Goal: Check status: Check status

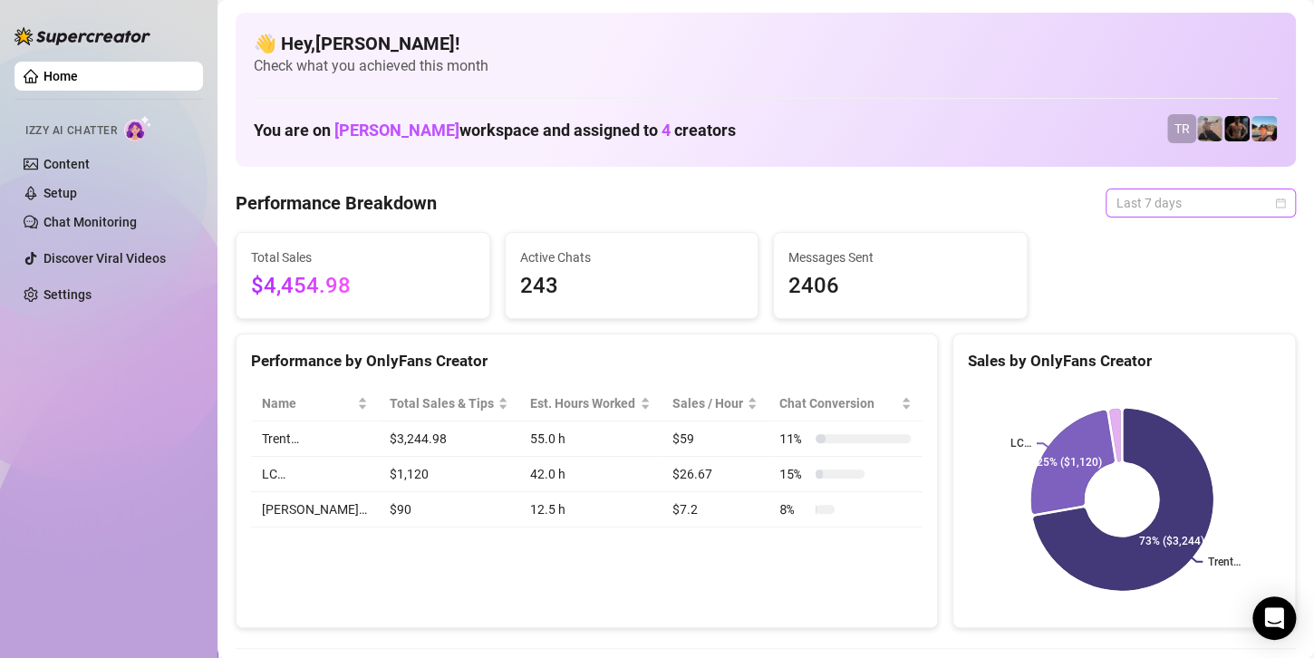
click at [1129, 201] on span "Last 7 days" at bounding box center [1200, 202] width 168 height 27
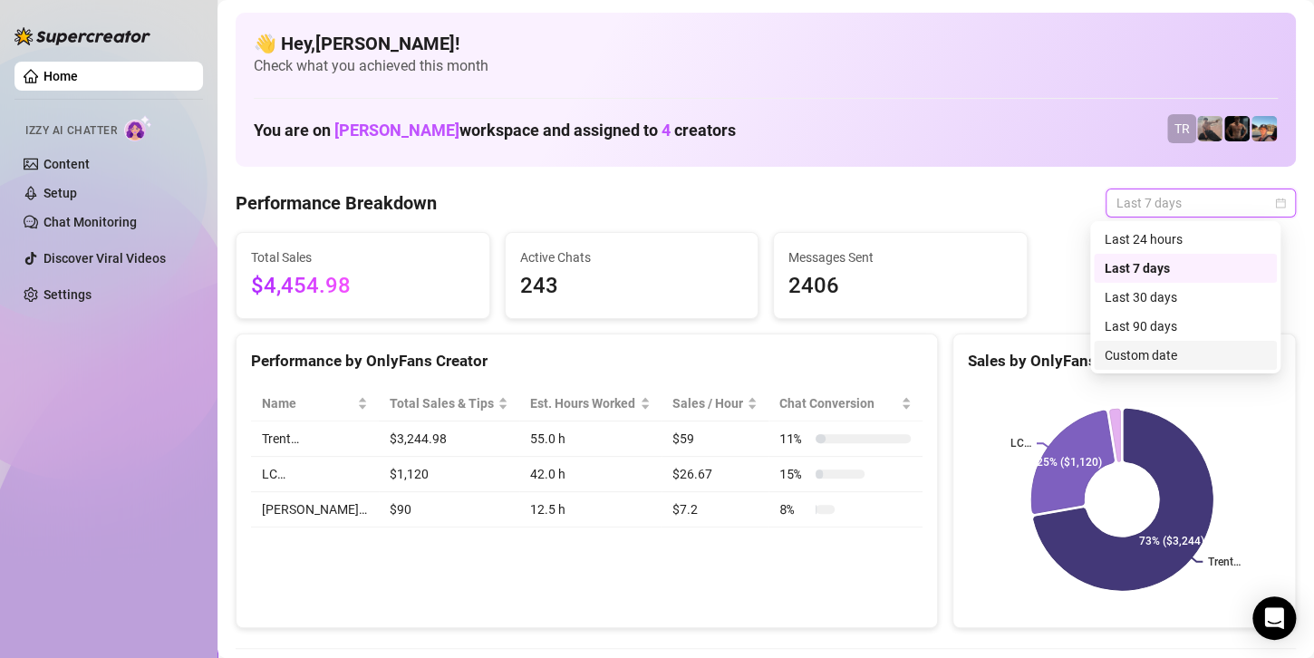
click at [1138, 351] on div "Custom date" at bounding box center [1184, 355] width 161 height 20
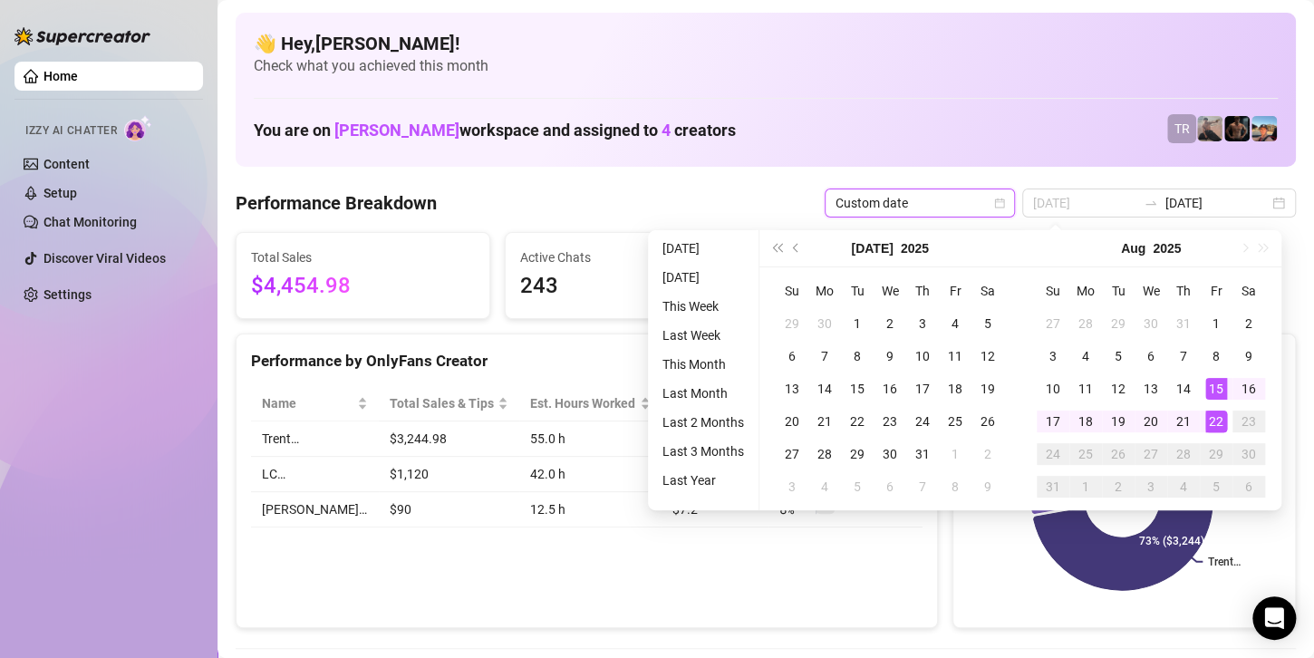
type input "[DATE]"
click at [1210, 417] on div "22" at bounding box center [1216, 421] width 22 height 22
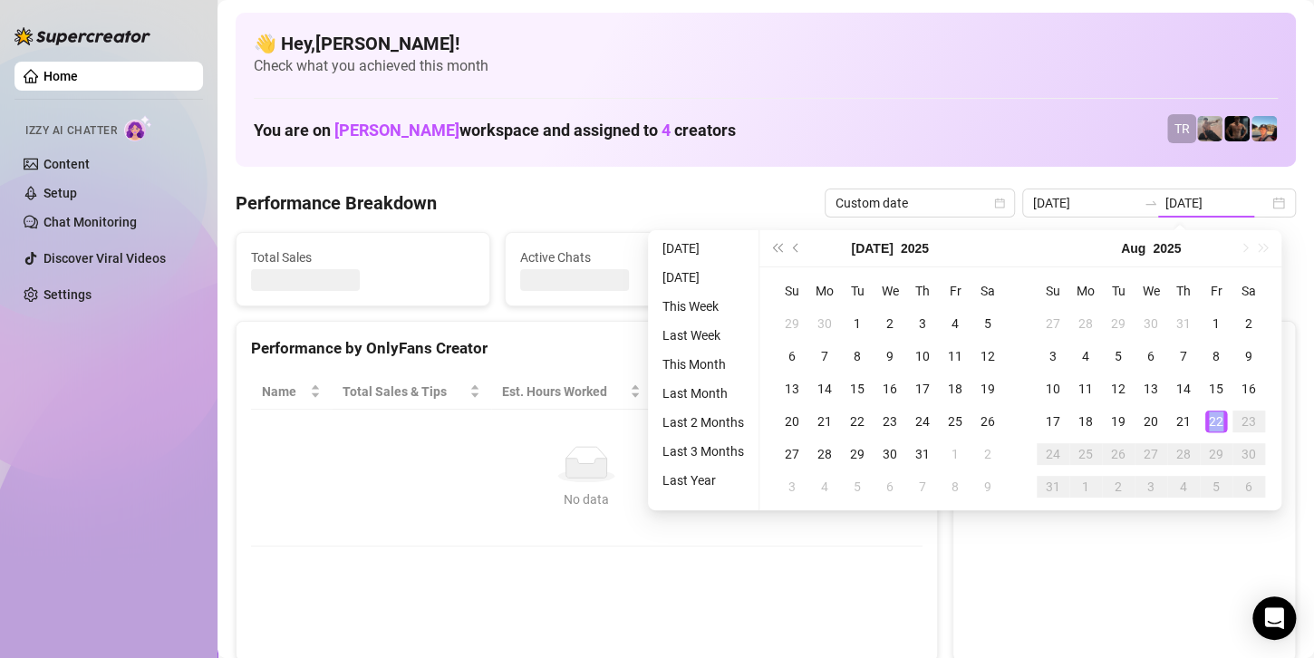
type input "[DATE]"
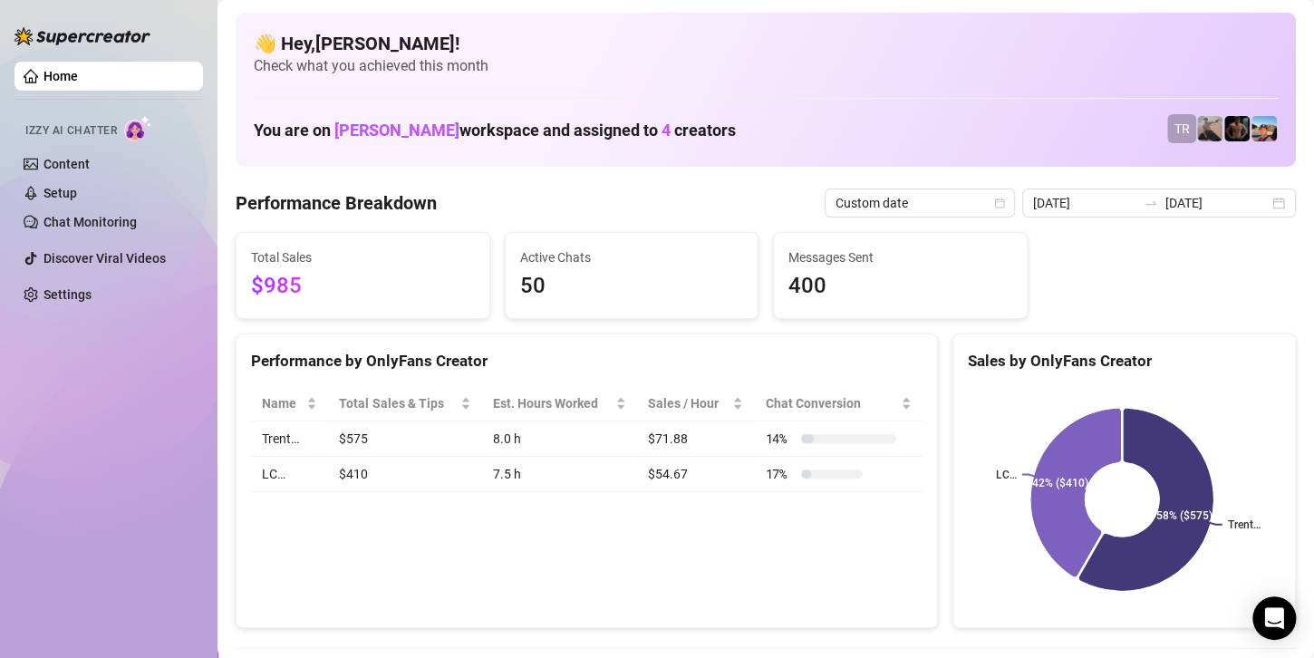
scroll to position [91, 0]
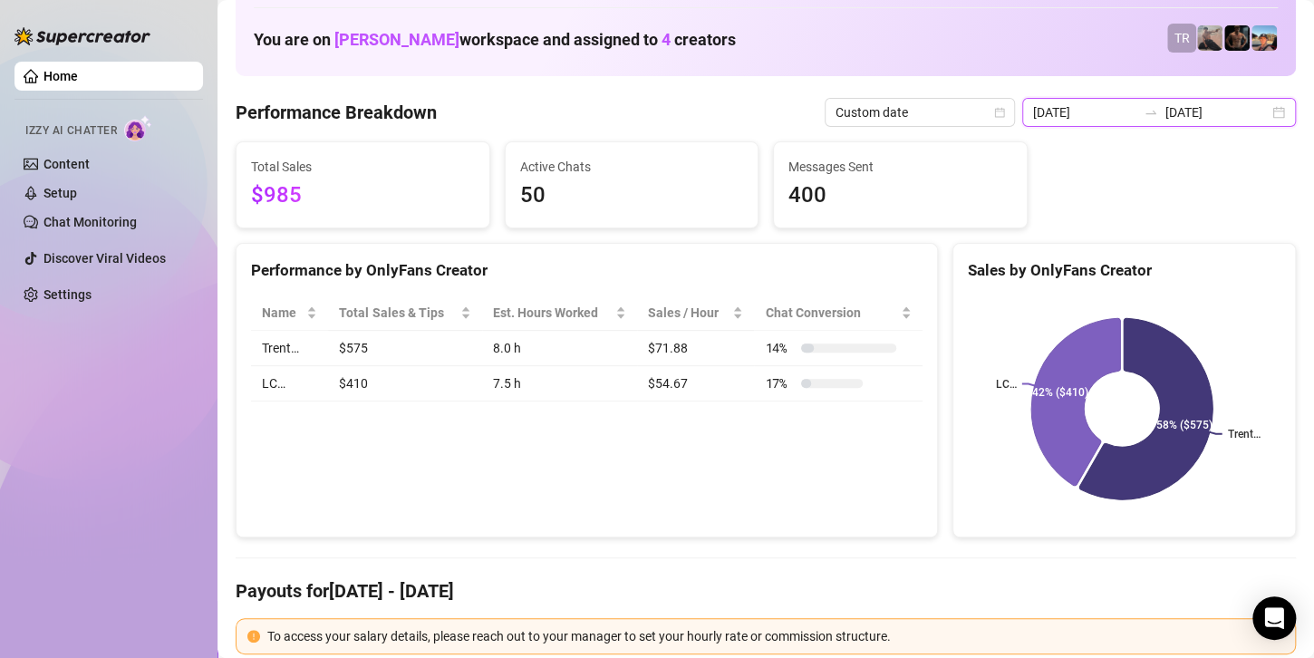
click at [1072, 102] on input "[DATE]" at bounding box center [1084, 112] width 103 height 20
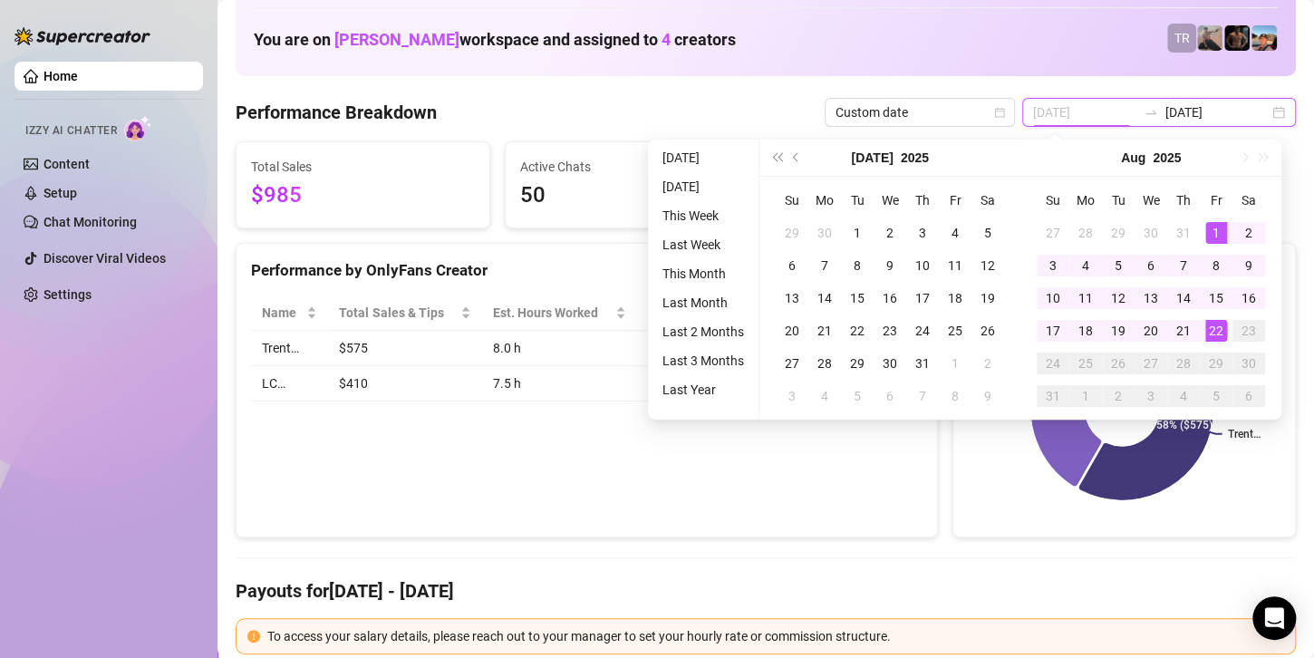
type input "[DATE]"
click at [1218, 232] on div "1" at bounding box center [1216, 233] width 22 height 22
type input "[DATE]"
click at [1211, 323] on div "22" at bounding box center [1216, 331] width 22 height 22
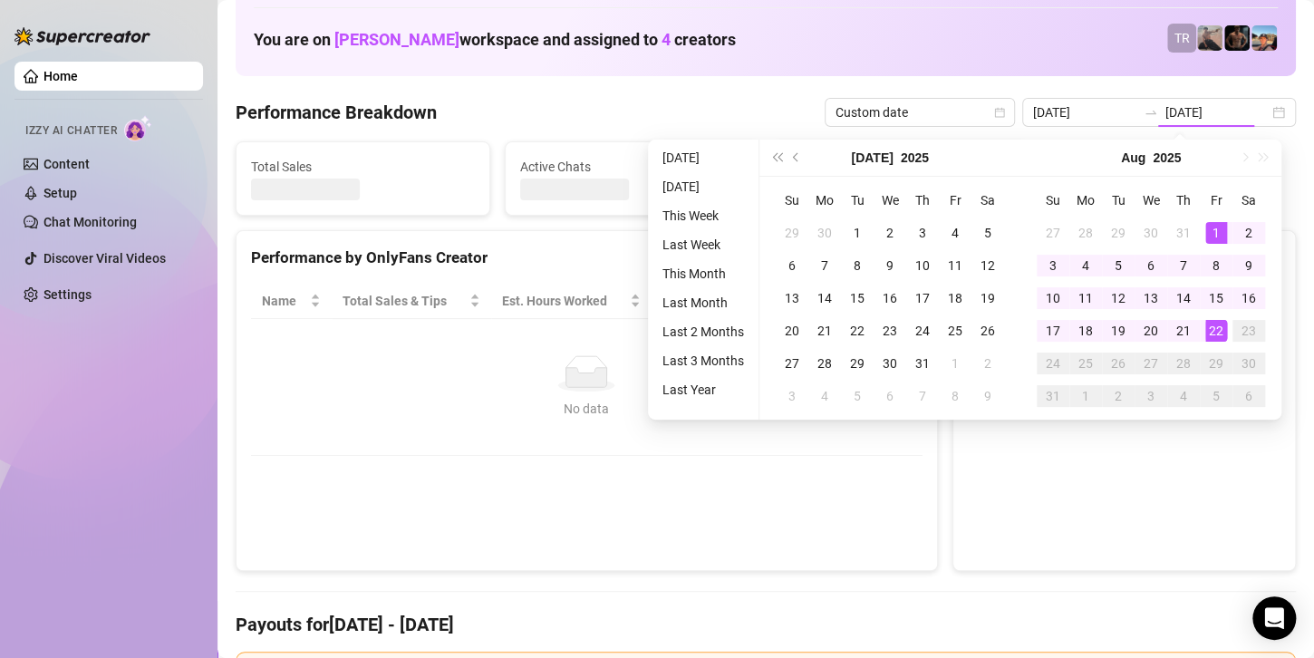
type input "[DATE]"
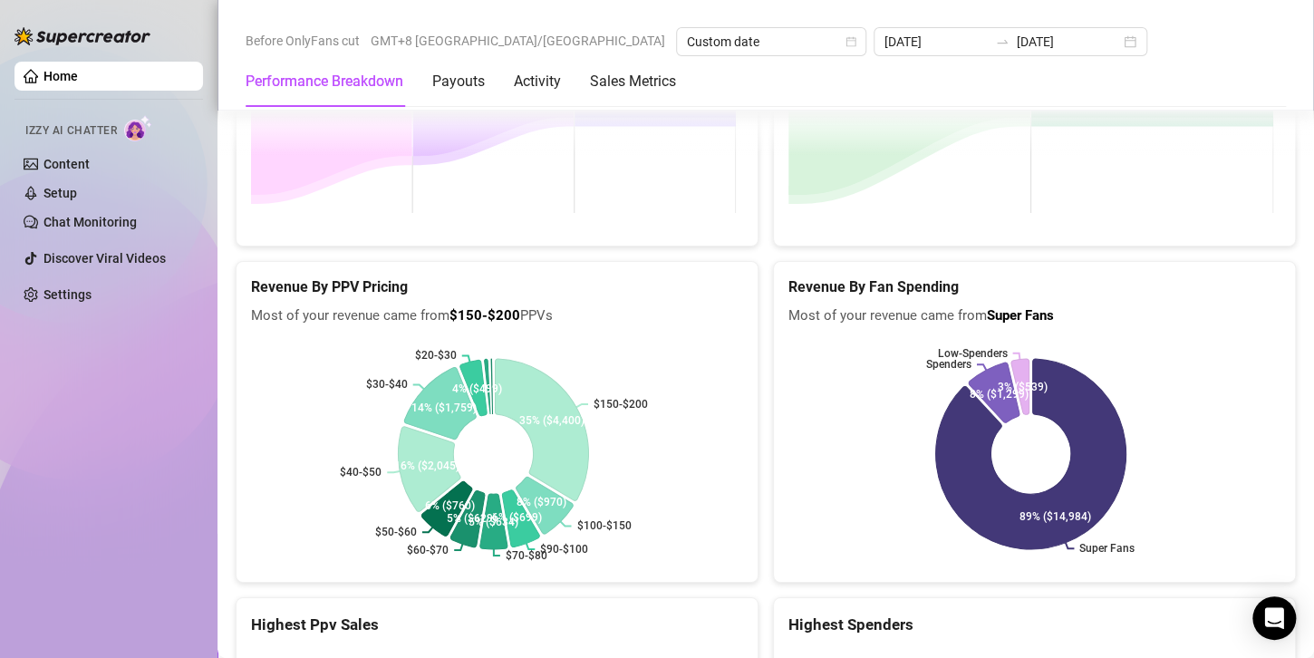
scroll to position [2942, 0]
